Goal: Navigation & Orientation: Find specific page/section

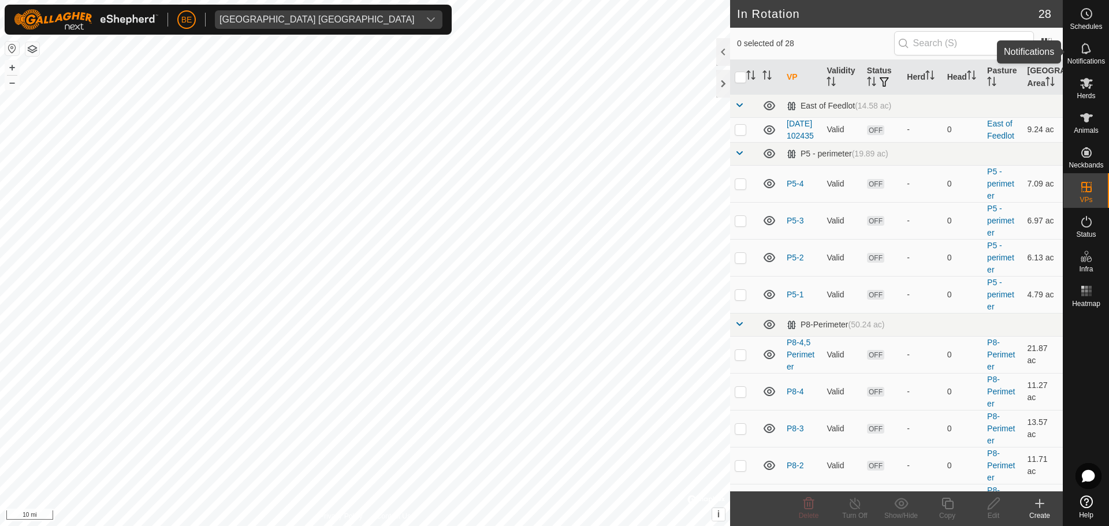
click at [1088, 54] on icon at bounding box center [1086, 49] width 14 height 14
